Goal: Transaction & Acquisition: Purchase product/service

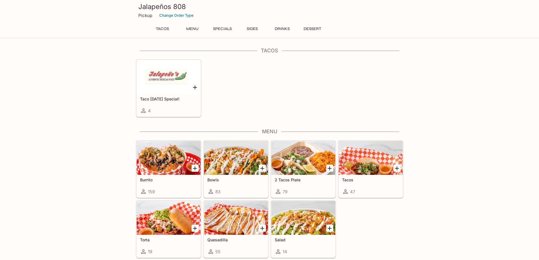
click at [142, 17] on p "Pickup" at bounding box center [145, 15] width 14 height 5
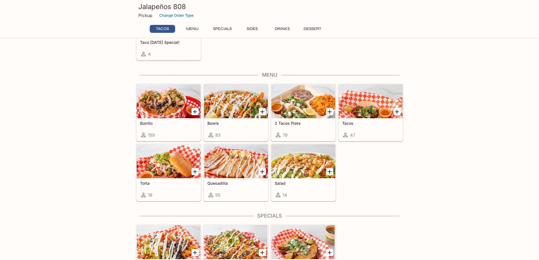
scroll to position [52, 0]
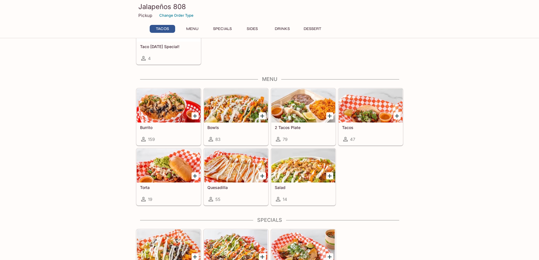
click at [166, 166] on div at bounding box center [169, 165] width 64 height 34
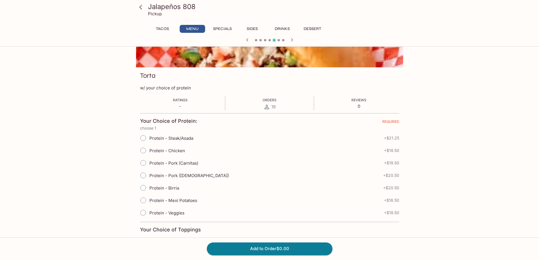
scroll to position [85, 0]
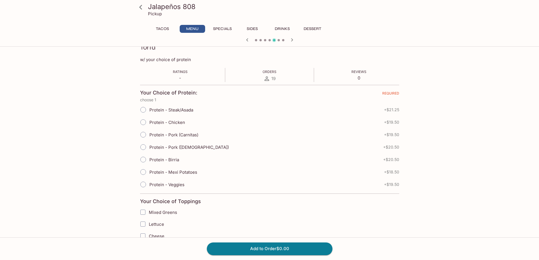
click at [143, 113] on input "Protein - Steak/Asada" at bounding box center [143, 110] width 12 height 12
radio input "true"
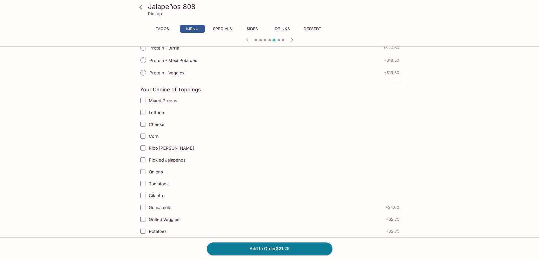
scroll to position [198, 0]
click at [144, 99] on input "Mixed Greens" at bounding box center [142, 98] width 11 height 11
checkbox input "true"
click at [142, 123] on input "Cheese" at bounding box center [142, 122] width 11 height 11
checkbox input "true"
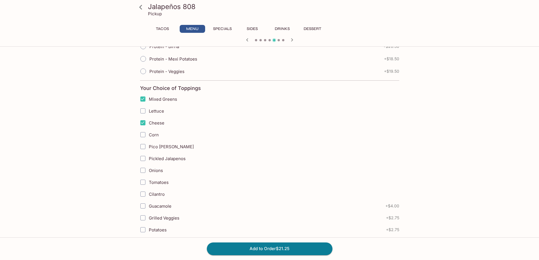
click at [144, 205] on input "Guacamole" at bounding box center [142, 205] width 11 height 11
checkbox input "true"
click at [142, 195] on input "Cilantro" at bounding box center [142, 193] width 11 height 11
checkbox input "true"
click at [143, 146] on input "Pico [PERSON_NAME]" at bounding box center [142, 146] width 11 height 11
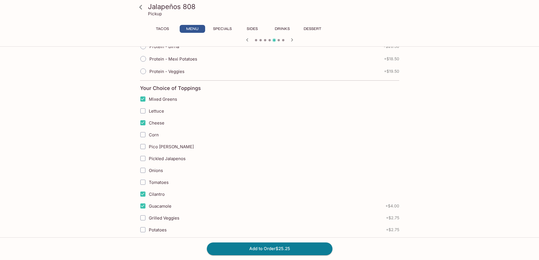
checkbox input "true"
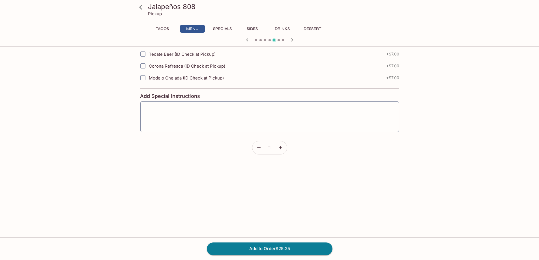
scroll to position [706, 0]
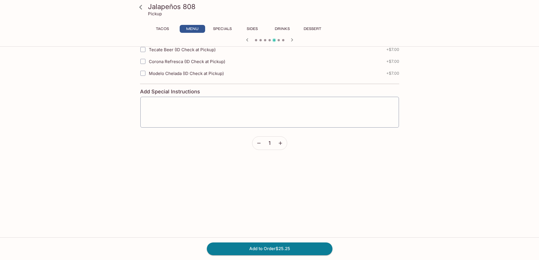
click at [280, 144] on icon "button" at bounding box center [280, 143] width 6 height 6
click at [276, 247] on button "Add to Order $50.50" at bounding box center [270, 248] width 126 height 12
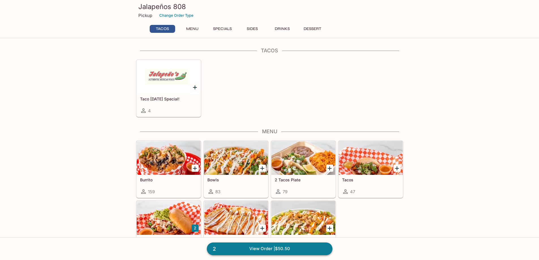
click at [258, 248] on link "2 View Order | $50.50" at bounding box center [270, 248] width 126 height 12
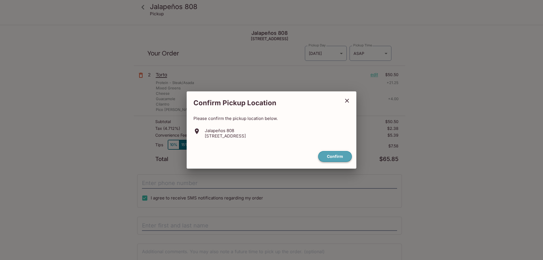
click at [336, 155] on button "Confirm" at bounding box center [335, 156] width 34 height 11
